Goal: Transaction & Acquisition: Purchase product/service

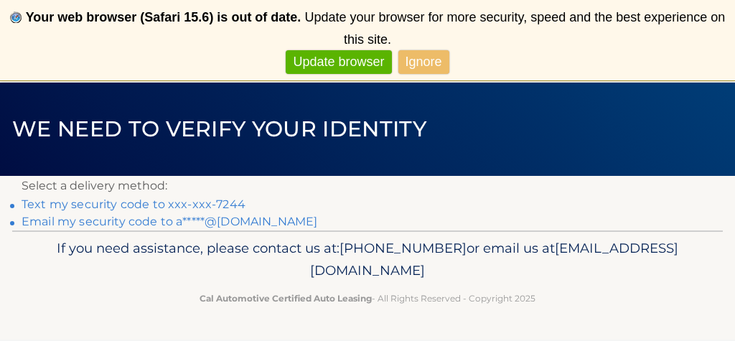
scroll to position [79, 0]
click at [90, 207] on link "Text my security code to xxx-xxx-7244" at bounding box center [134, 204] width 224 height 14
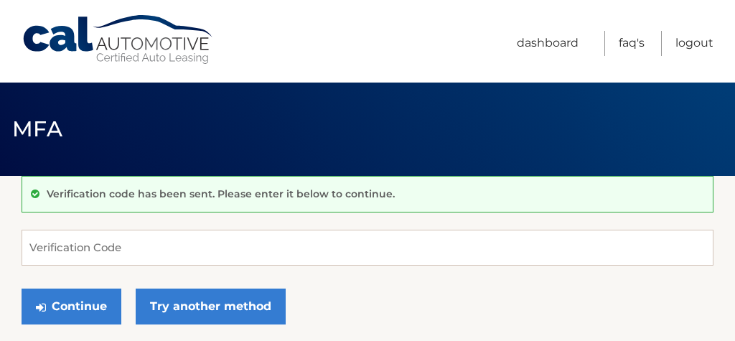
click at [193, 89] on header "MFA" at bounding box center [367, 129] width 711 height 93
click at [47, 240] on input "Verification Code" at bounding box center [368, 248] width 692 height 36
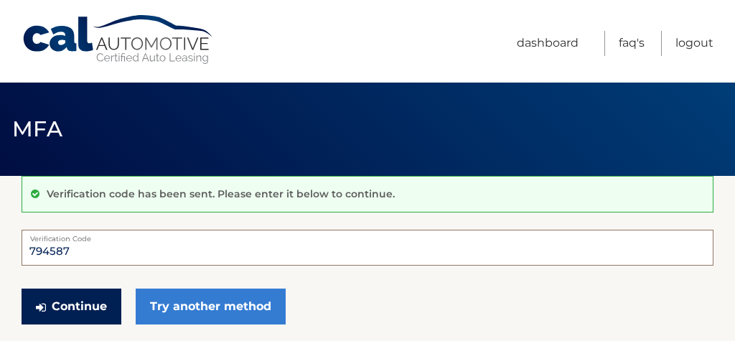
type input "794587"
click at [84, 302] on button "Continue" at bounding box center [72, 307] width 100 height 36
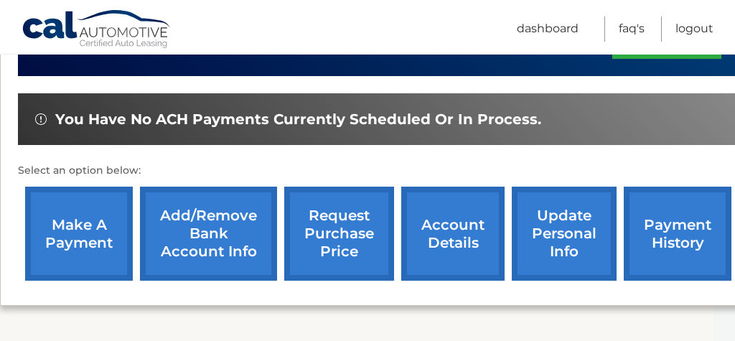
scroll to position [415, 22]
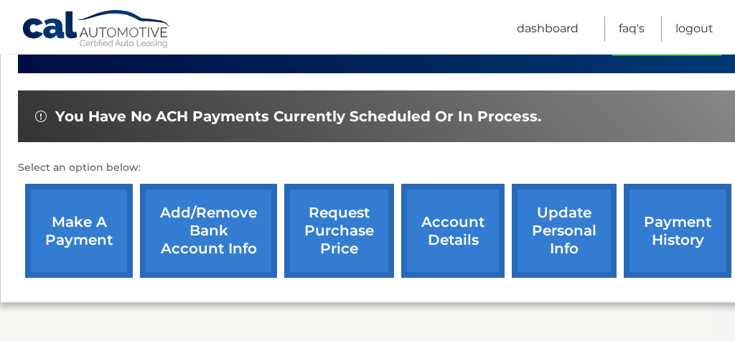
click at [91, 224] on link "make a payment" at bounding box center [79, 231] width 108 height 94
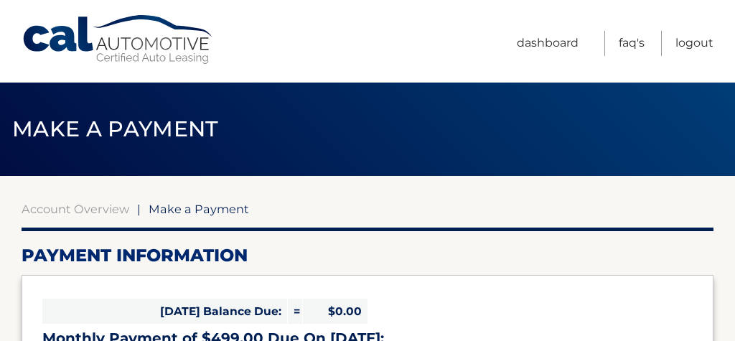
select select "MjJkM2VjNzQtMzA1MS00NGI5LTljMTUtODYwODA2MGE2MWQ5"
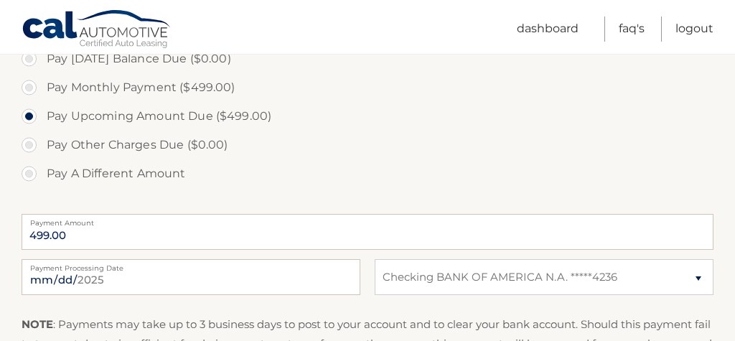
scroll to position [485, 0]
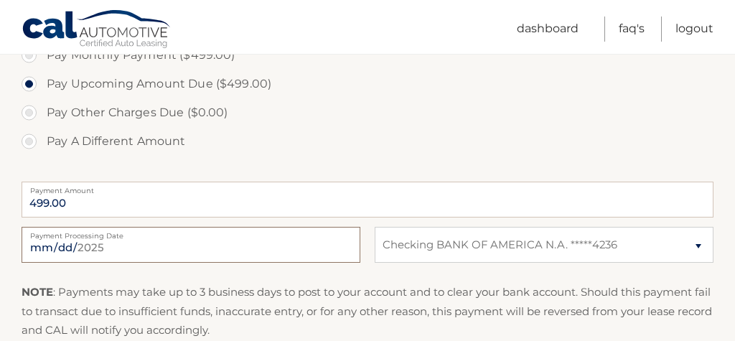
click at [83, 253] on input "2025-09-09" at bounding box center [191, 245] width 339 height 36
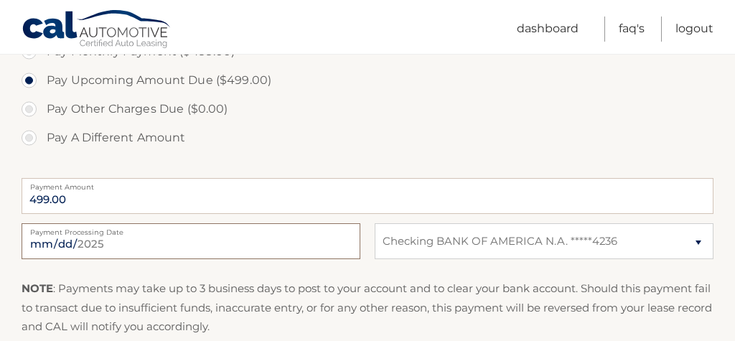
scroll to position [488, 0]
click at [57, 251] on input "2025-09-09" at bounding box center [191, 241] width 339 height 36
type input "2025-09-11"
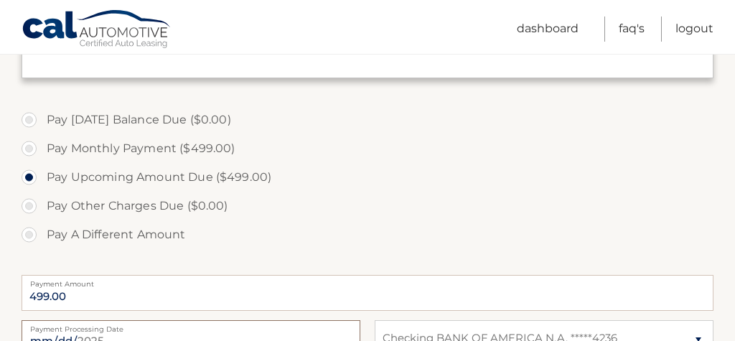
scroll to position [386, 0]
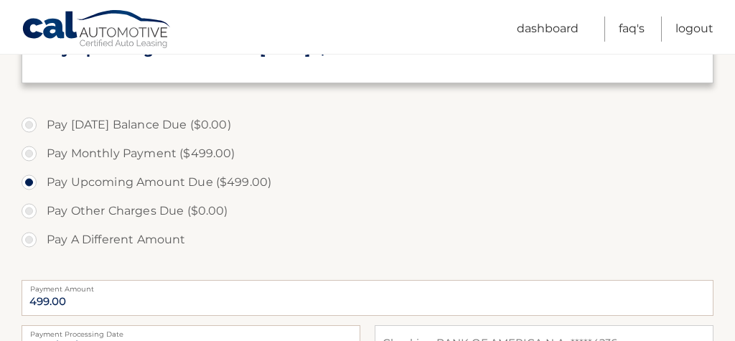
click at [33, 151] on label "Pay Monthly Payment ($499.00)" at bounding box center [368, 153] width 692 height 29
click at [33, 151] on input "Pay Monthly Payment ($499.00)" at bounding box center [34, 150] width 14 height 23
radio input "true"
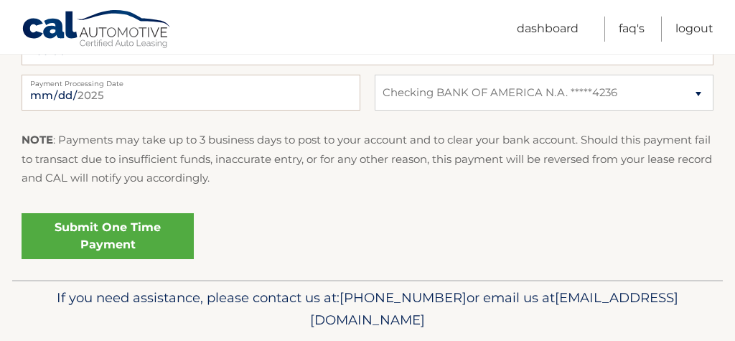
scroll to position [637, 0]
click at [101, 228] on link "Submit One Time Payment" at bounding box center [108, 235] width 172 height 46
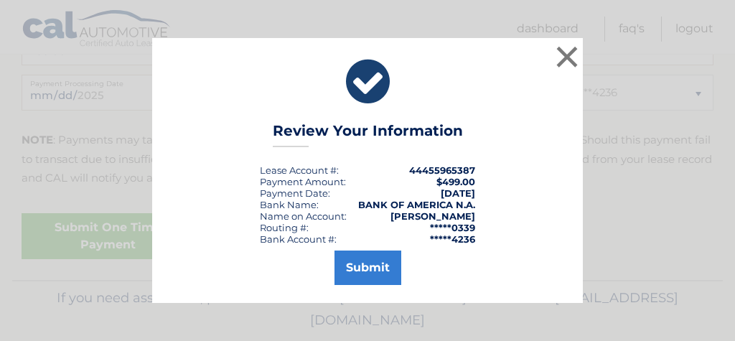
click at [368, 264] on button "Submit" at bounding box center [368, 268] width 67 height 34
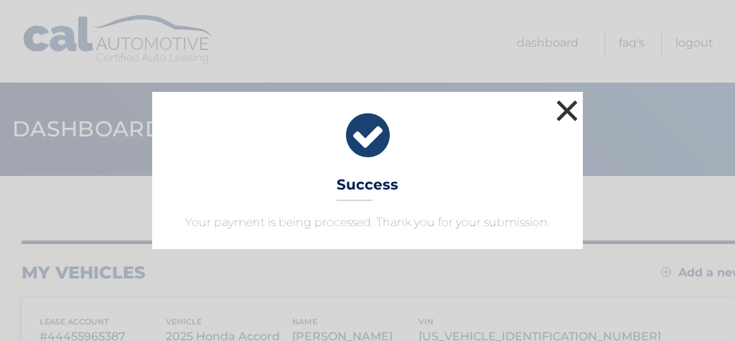
click at [569, 113] on button "×" at bounding box center [567, 110] width 29 height 29
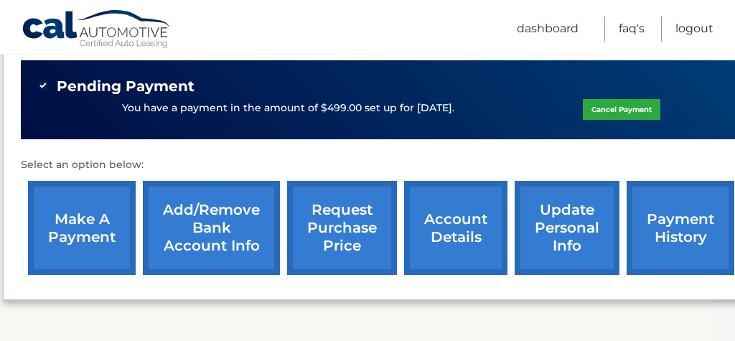
scroll to position [445, 26]
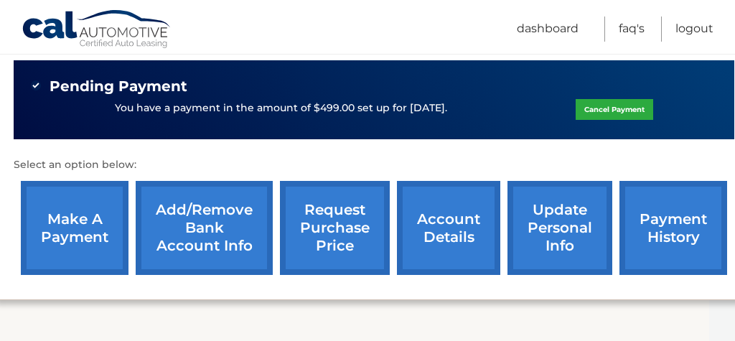
click at [701, 220] on link "payment history" at bounding box center [674, 228] width 108 height 94
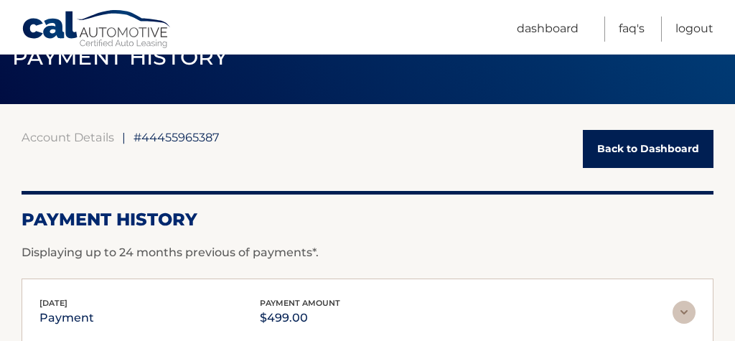
scroll to position [65, 0]
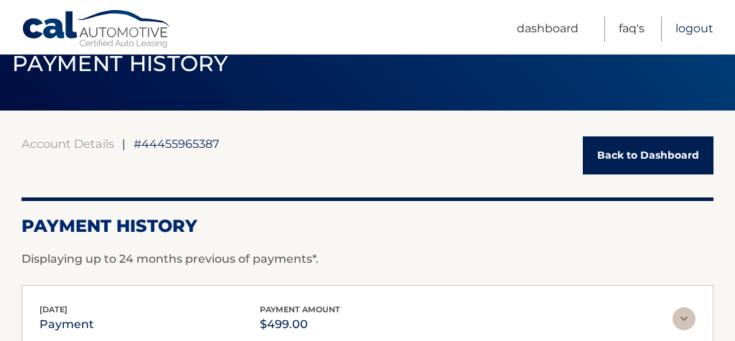
click at [692, 30] on link "Logout" at bounding box center [695, 29] width 38 height 25
